Goal: Check status: Check status

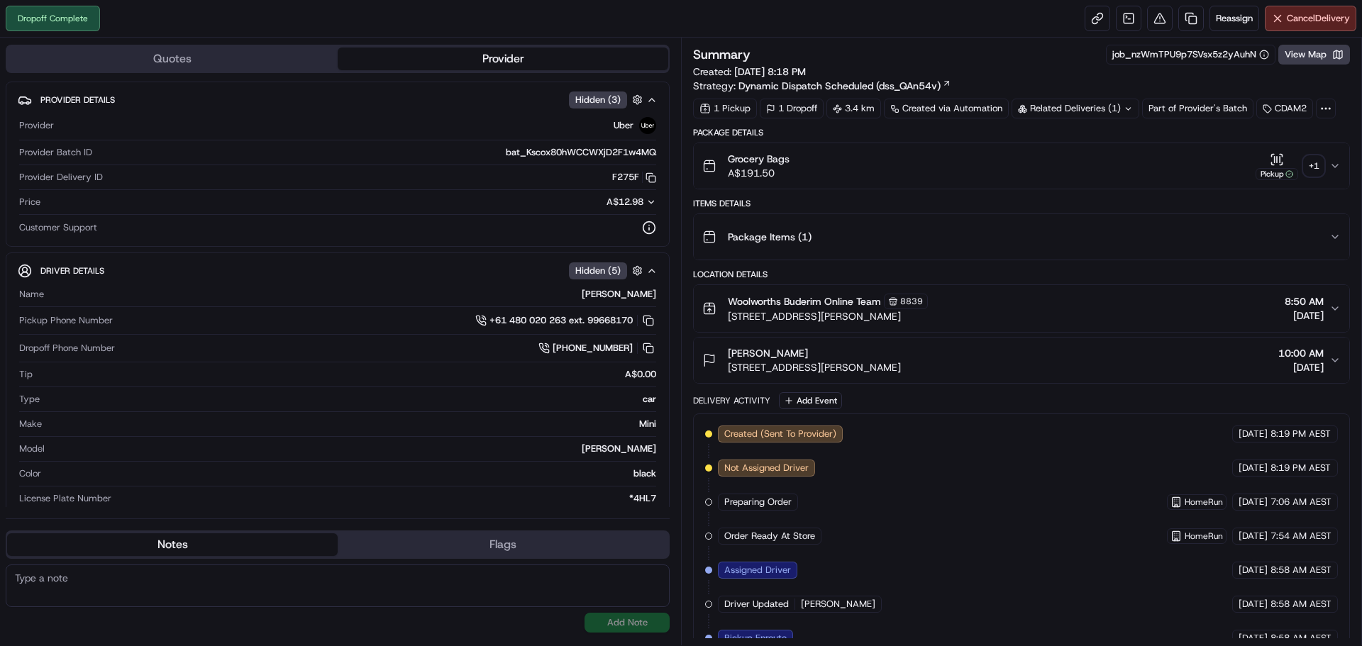
click at [1309, 158] on div "+ 1" at bounding box center [1314, 166] width 20 height 20
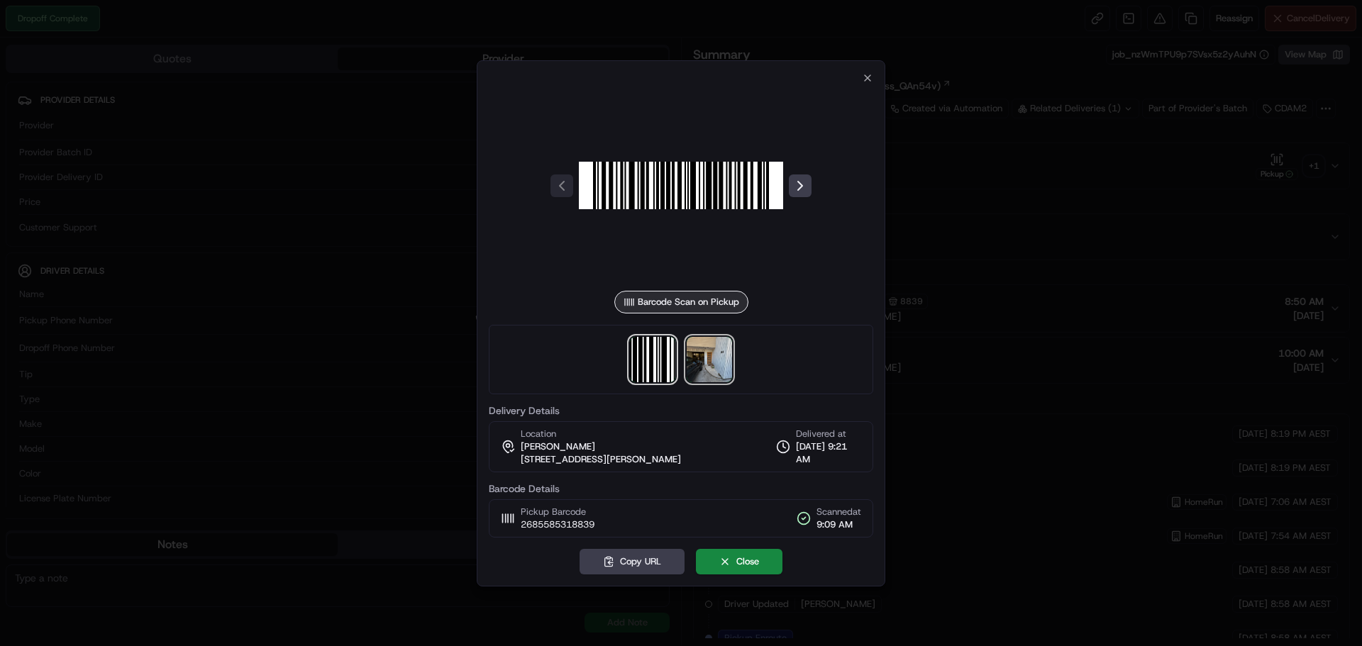
click at [723, 350] on img at bounding box center [709, 359] width 45 height 45
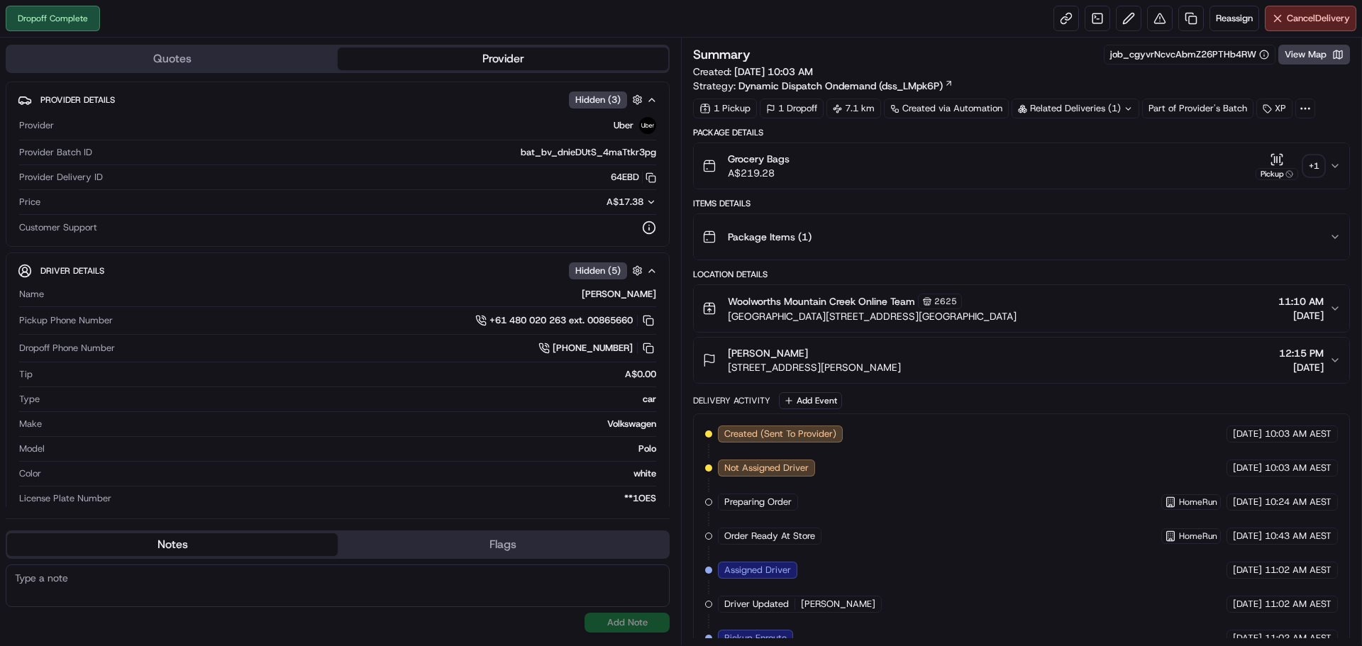
click at [1312, 164] on div "+ 1" at bounding box center [1314, 166] width 20 height 20
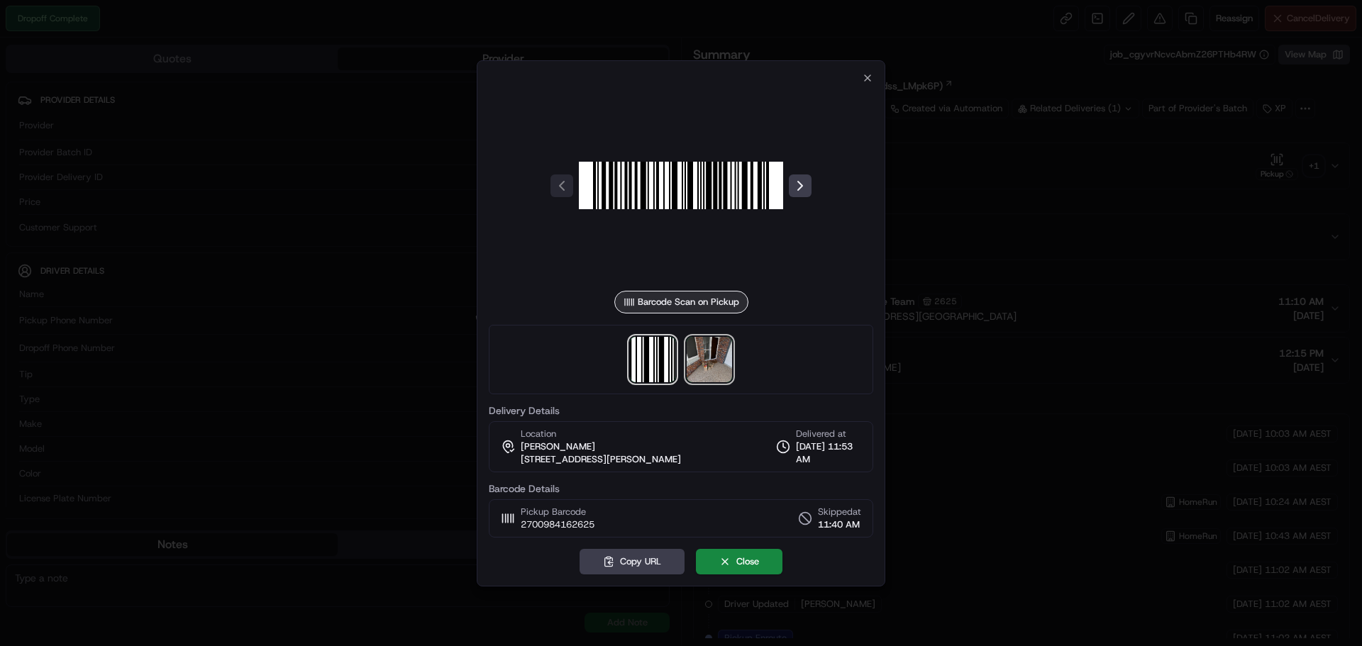
click at [704, 353] on img at bounding box center [709, 359] width 45 height 45
